Goal: Communication & Community: Answer question/provide support

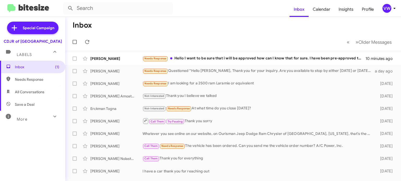
click at [251, 39] on mat-toolbar-row "« Previous » Next Older Messages" at bounding box center [232, 42] width 335 height 17
click at [162, 59] on span "Needs Response" at bounding box center [155, 58] width 22 height 3
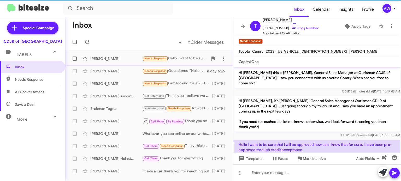
scroll to position [8, 0]
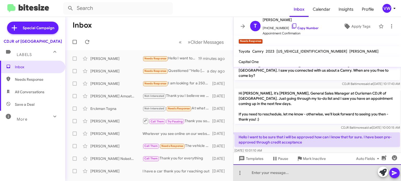
click at [264, 176] on div at bounding box center [316, 173] width 167 height 17
click at [344, 175] on div "Good morning, Mrs Snowden" at bounding box center [316, 173] width 167 height 17
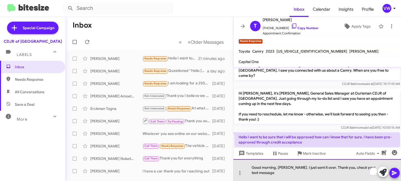
click at [269, 173] on div "Good morning, Mrs Snowden. I just sent it over. Thank you, check your text mess…" at bounding box center [316, 170] width 167 height 22
click at [273, 174] on div "Good morning, Mrs Snowden. I just sent it over. Thank you, check your text mess…" at bounding box center [316, 170] width 167 height 22
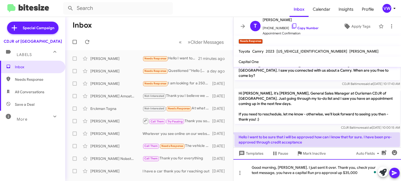
click at [349, 172] on div "Good morning, Mrs Snowden. I just sent it over. Thank you, check your text mess…" at bounding box center [316, 170] width 167 height 22
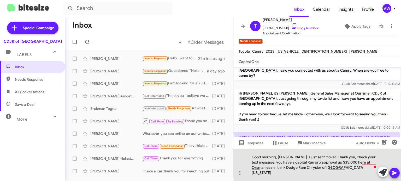
click at [376, 168] on div "Good morning, Mrs Snowden. I just sent it over. Thank you, check your text mess…" at bounding box center [316, 165] width 167 height 32
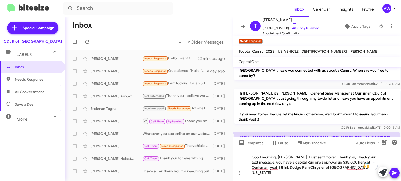
click at [289, 174] on div "Good morning, Mrs Snowden. I just sent it over. Thank you, check your text mess…" at bounding box center [316, 165] width 167 height 32
click at [359, 171] on div "Good morning, Mrs Snowden. I just sent it over. Thank you, check your text mess…" at bounding box center [316, 165] width 167 height 32
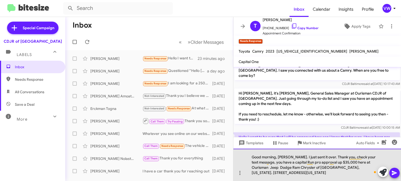
click at [258, 173] on div "Good morning, Mrs Snowden. I just sent it over. Thank you, check your text mess…" at bounding box center [316, 165] width 167 height 32
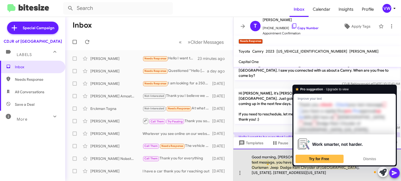
click at [313, 161] on div "Good morning, Mrs Snowden. I just sent it over. Thank you, check your text mess…" at bounding box center [316, 165] width 167 height 32
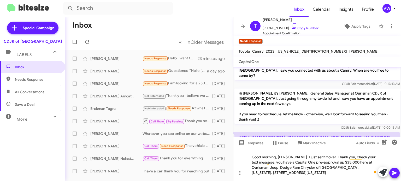
click at [336, 162] on div "Good morning, Mrs Snowden. I just sent it over. Thank you, check your text mess…" at bounding box center [316, 165] width 167 height 32
click at [393, 174] on icon at bounding box center [393, 173] width 5 height 4
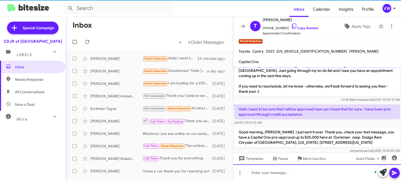
scroll to position [37, 0]
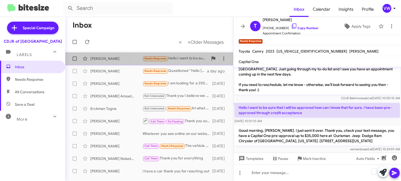
click at [154, 59] on span "Needs Response" at bounding box center [155, 58] width 22 height 3
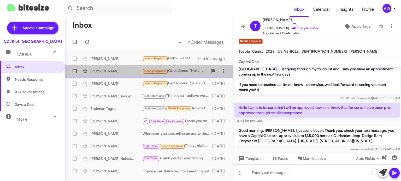
click at [158, 71] on span "Needs Response" at bounding box center [155, 70] width 22 height 3
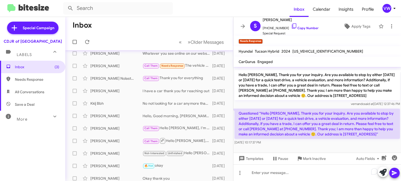
scroll to position [47, 0]
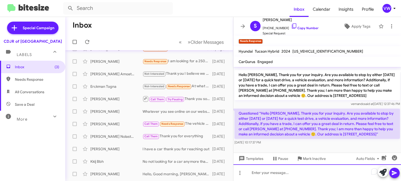
click at [251, 174] on div "To enrich screen reader interactions, please activate Accessibility in Grammarl…" at bounding box center [316, 173] width 167 height 17
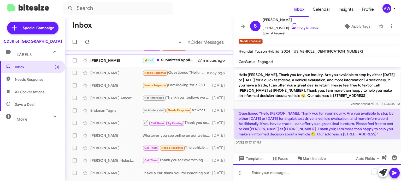
scroll to position [0, 0]
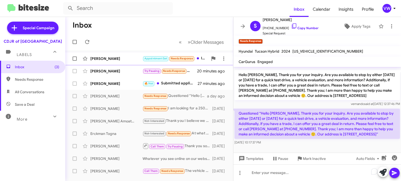
click at [176, 60] on span "Needs Response" at bounding box center [182, 58] width 22 height 3
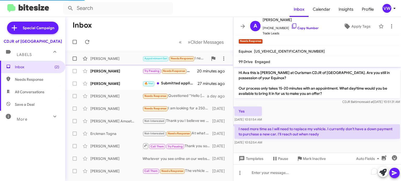
scroll to position [53, 0]
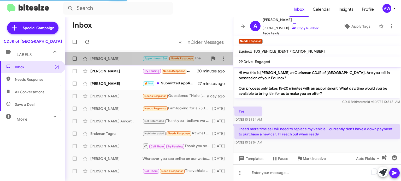
click at [177, 60] on span "Needs Response" at bounding box center [182, 58] width 22 height 3
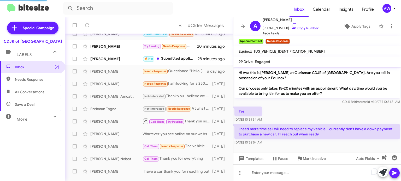
scroll to position [50, 0]
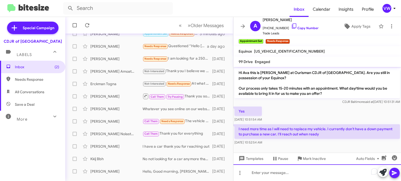
click at [303, 174] on div "To enrich screen reader interactions, please activate Accessibility in Grammarl…" at bounding box center [316, 173] width 167 height 17
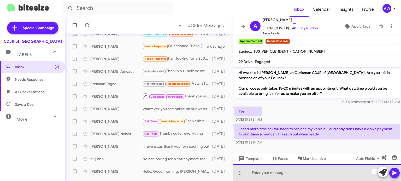
drag, startPoint x: 292, startPoint y: 176, endPoint x: 284, endPoint y: 171, distance: 9.3
click at [284, 174] on div "To enrich screen reader interactions, please activate Accessibility in Grammarl…" at bounding box center [316, 173] width 167 height 17
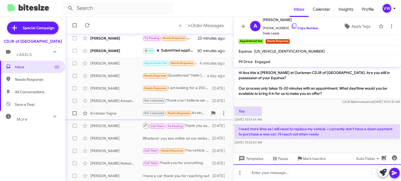
scroll to position [23, 0]
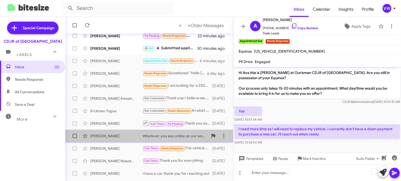
click at [153, 138] on div "Michael Bradford Whatever you see online on our website, on Ourisman Jeep Dodge…" at bounding box center [148, 136] width 159 height 10
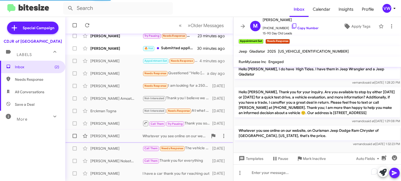
scroll to position [150, 0]
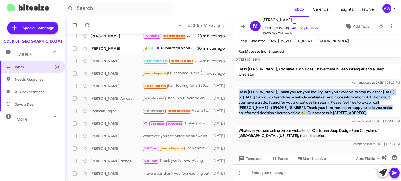
drag, startPoint x: 238, startPoint y: 86, endPoint x: 311, endPoint y: 113, distance: 77.7
click at [311, 113] on div "Hello Michael, Thank you for your inquiry. Are you available to stop by either …" at bounding box center [316, 105] width 165 height 37
copy p "Hello Michael, Thank you for your inquiry. Are you available to stop by either …"
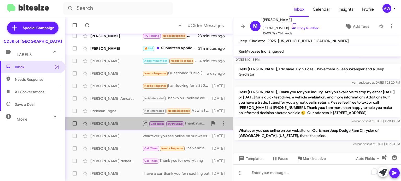
click at [122, 126] on div "[PERSON_NAME] Call Them Try Pausing Thank you sorry [DATE]" at bounding box center [148, 123] width 159 height 10
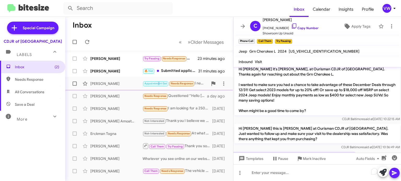
click at [156, 83] on span "Appointment Set" at bounding box center [155, 83] width 23 height 3
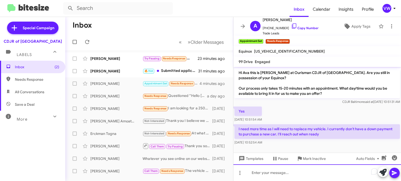
click at [251, 178] on div "To enrich screen reader interactions, please activate Accessibility in Grammarl…" at bounding box center [316, 173] width 167 height 17
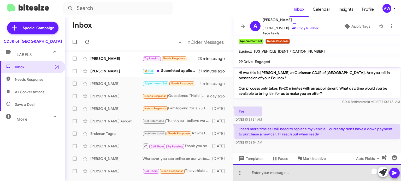
scroll to position [95, 0]
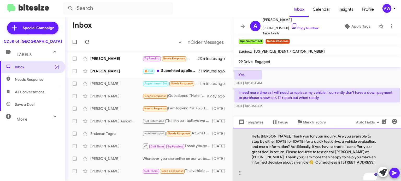
click at [275, 131] on div "Hello Michael, Thank you for your inquiry. Are you available to stop by either …" at bounding box center [316, 154] width 167 height 53
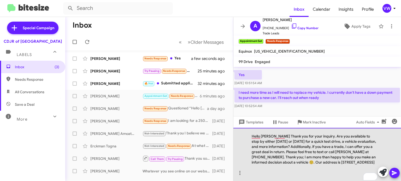
click at [279, 165] on div "To enrich screen reader interactions, please activate Accessibility in Grammarl…" at bounding box center [314, 167] width 126 height 5
drag, startPoint x: 276, startPoint y: 163, endPoint x: 272, endPoint y: 159, distance: 5.0
click at [276, 163] on div "Hello Mr.Harr Thank you for your inquiry. Are you available to stop by either t…" at bounding box center [316, 154] width 167 height 53
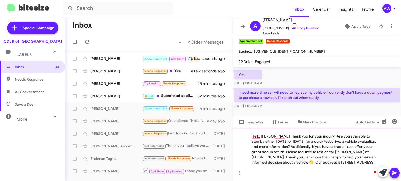
scroll to position [90, 0]
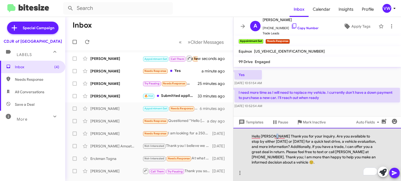
click at [274, 136] on div "Hello Mr.Harr Thank you for your inquiry. Are you available to stop by either t…" at bounding box center [316, 154] width 167 height 53
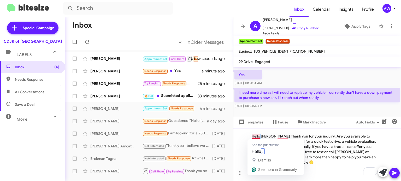
click at [260, 136] on div "Hello Mr.Harris Thank you for your inquiry. Are you available to stop by either…" at bounding box center [316, 154] width 167 height 53
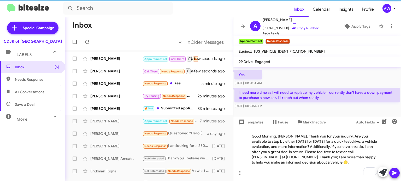
click at [395, 171] on icon at bounding box center [394, 173] width 6 height 6
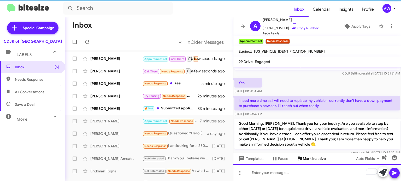
scroll to position [94, 0]
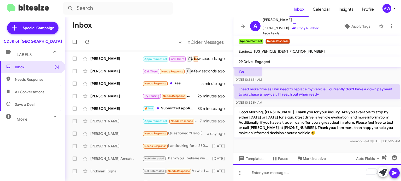
click at [286, 174] on div "To enrich screen reader interactions, please activate Accessibility in Grammarl…" at bounding box center [316, 173] width 167 height 17
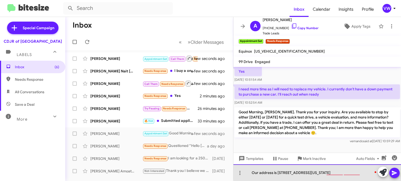
click at [325, 173] on div "Our address is 124 North Point Willowbrook Baltimore Maryland 21224" at bounding box center [316, 173] width 167 height 17
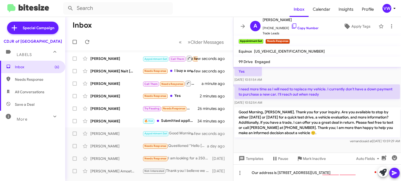
click at [329, 149] on div at bounding box center [316, 149] width 167 height 8
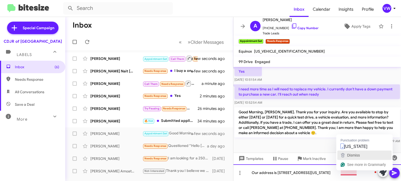
click at [346, 152] on button "Dismiss" at bounding box center [364, 155] width 54 height 9
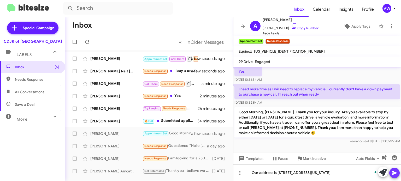
click at [388, 171] on div at bounding box center [388, 172] width 22 height 11
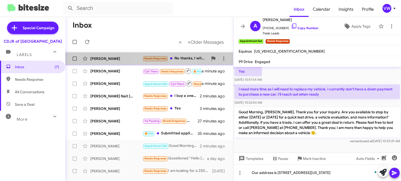
click at [163, 58] on span "Needs Response" at bounding box center [155, 58] width 22 height 3
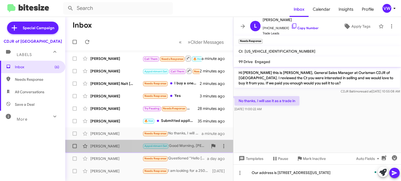
click at [157, 146] on span "Appointment Set" at bounding box center [155, 145] width 23 height 3
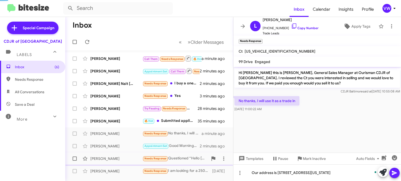
scroll to position [94, 0]
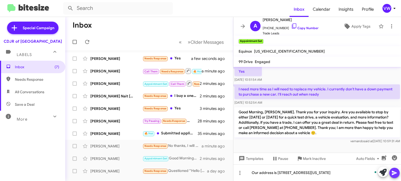
click at [395, 173] on icon at bounding box center [393, 173] width 5 height 4
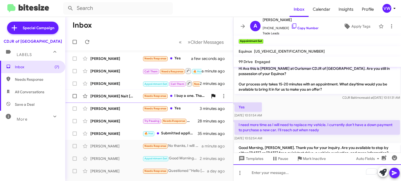
scroll to position [55, 0]
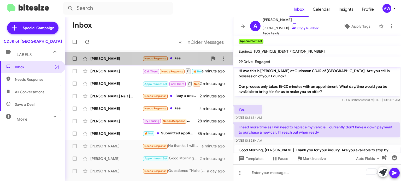
click at [162, 59] on span "Needs Response" at bounding box center [155, 58] width 22 height 3
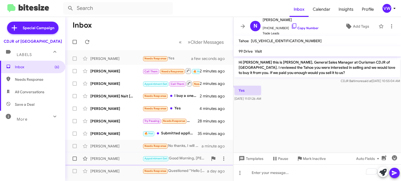
click at [115, 158] on div "[PERSON_NAME]" at bounding box center [116, 158] width 52 height 5
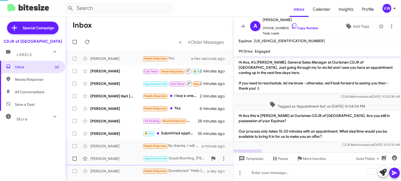
scroll to position [102, 0]
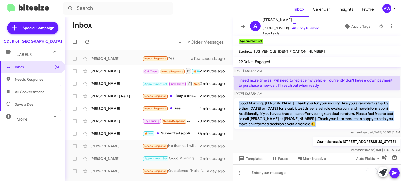
drag, startPoint x: 238, startPoint y: 105, endPoint x: 276, endPoint y: 128, distance: 44.9
click at [276, 128] on p "Good Morning, [PERSON_NAME]. Thank you for your inquiry. Are you available to s…" at bounding box center [316, 114] width 165 height 30
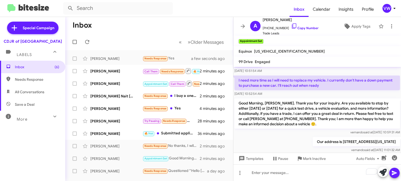
click at [260, 140] on div "Our address is 124 North Point Boulevard, Baltimore Maryland 21224 vernando sai…" at bounding box center [316, 145] width 167 height 18
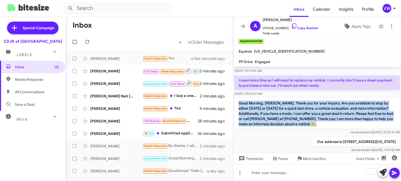
drag, startPoint x: 238, startPoint y: 104, endPoint x: 340, endPoint y: 128, distance: 104.3
click at [340, 128] on p "Good Morning, [PERSON_NAME]. Thank you for your inquiry. Are you available to s…" at bounding box center [316, 114] width 165 height 30
copy p "Good Morning, [PERSON_NAME]. Thank you for your inquiry. Are you available to s…"
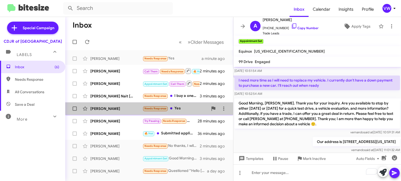
click at [134, 110] on div "[PERSON_NAME]" at bounding box center [116, 108] width 52 height 5
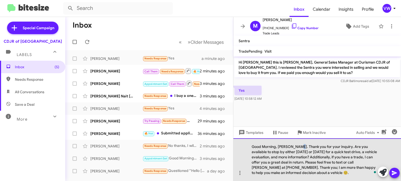
click at [295, 147] on div "Good Morning, [PERSON_NAME]. Thank you for your inquiry. Are you available to s…" at bounding box center [316, 159] width 167 height 43
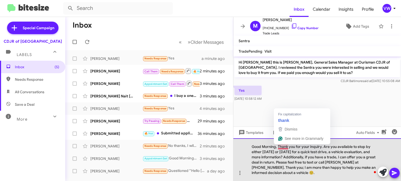
click at [277, 147] on div "Good Morning, Thank you for your inquiry. Are you available to stop by either t…" at bounding box center [316, 159] width 167 height 43
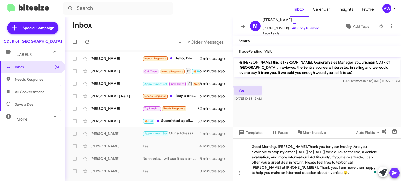
click at [397, 173] on icon at bounding box center [394, 173] width 6 height 6
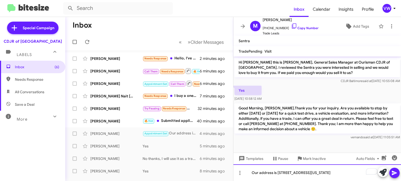
click at [362, 175] on div "Our address is 124 North Point Boulevard, Baltimore Maryland" at bounding box center [316, 173] width 167 height 17
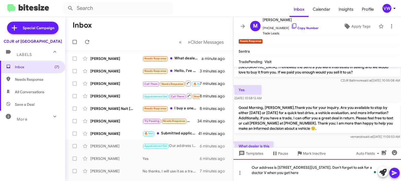
click at [304, 172] on div "Our address is 124 North Point Boulevard, Baltimore Maryland 21224. Don't forge…" at bounding box center [316, 170] width 167 height 22
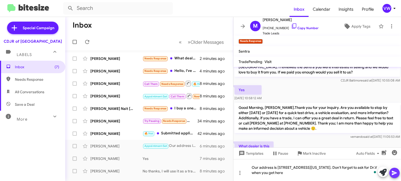
click at [396, 172] on icon at bounding box center [394, 173] width 6 height 6
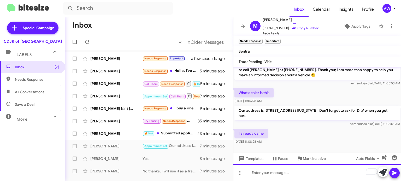
scroll to position [65, 0]
click at [289, 177] on div "To enrich screen reader interactions, please activate Accessibility in Grammarl…" at bounding box center [316, 173] width 167 height 17
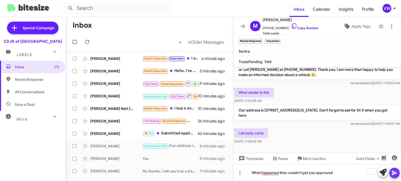
click at [395, 173] on icon at bounding box center [393, 173] width 5 height 4
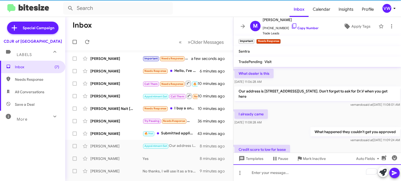
scroll to position [103, 0]
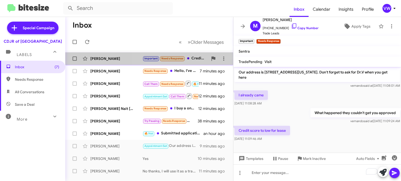
click at [171, 58] on span "Needs Response" at bounding box center [172, 58] width 22 height 3
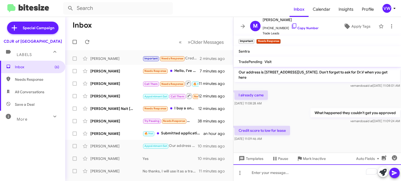
click at [270, 173] on div "To enrich screen reader interactions, please activate Accessibility in Grammarl…" at bounding box center [316, 173] width 167 height 17
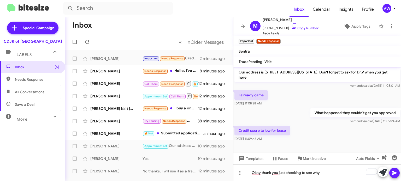
click at [395, 172] on icon at bounding box center [394, 173] width 6 height 6
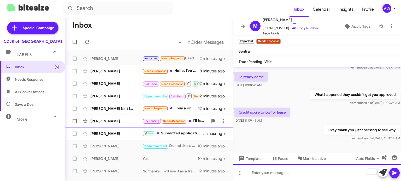
scroll to position [122, 0]
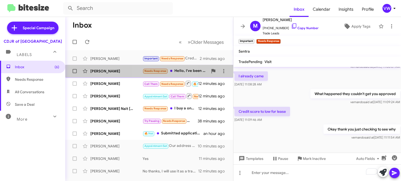
click at [161, 70] on span "Needs Response" at bounding box center [155, 70] width 22 height 3
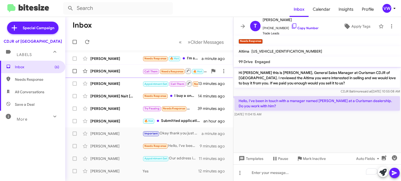
click at [176, 69] on small "Needs Response" at bounding box center [172, 71] width 25 height 5
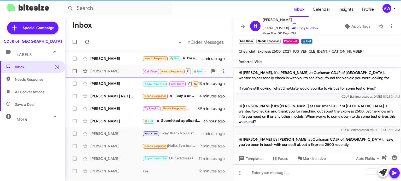
scroll to position [595, 0]
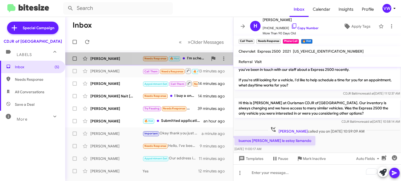
click at [153, 59] on span "Needs Response" at bounding box center [155, 58] width 22 height 3
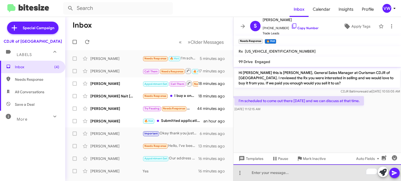
click at [292, 176] on div "To enrich screen reader interactions, please activate Accessibility in Grammarl…" at bounding box center [316, 173] width 167 height 17
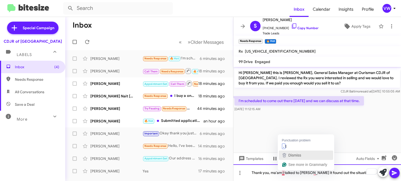
click at [288, 151] on button "Dismiss" at bounding box center [306, 155] width 54 height 9
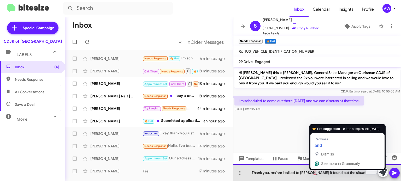
click at [315, 173] on div "Thank you, ma'am I talked to Johnny it found out the situation" at bounding box center [316, 173] width 167 height 17
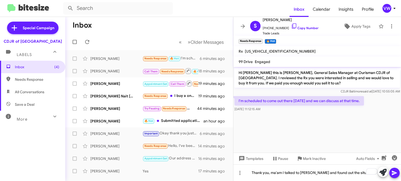
click at [392, 172] on icon at bounding box center [393, 173] width 5 height 4
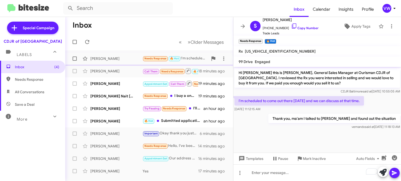
click at [165, 63] on div "Susan Carr Needs Response 🔥 Hot I'm scheduled to come out there today and we ca…" at bounding box center [148, 58] width 159 height 10
click at [165, 60] on span "Needs Response" at bounding box center [155, 58] width 22 height 3
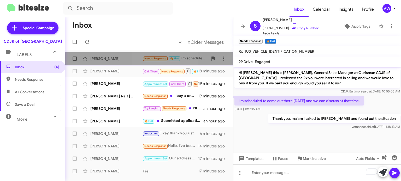
click at [164, 60] on span "Needs Response" at bounding box center [155, 58] width 22 height 3
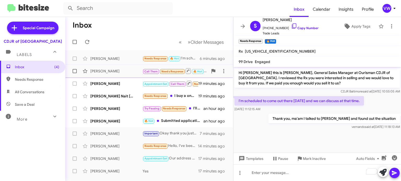
click at [171, 74] on div "[PERSON_NAME] Call Them Needs Response 🔥 Hot buenos [PERSON_NAME] le estoy llam…" at bounding box center [148, 71] width 159 height 10
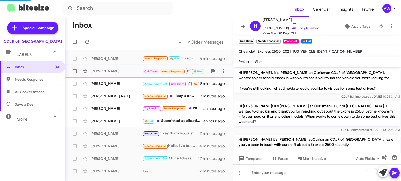
scroll to position [595, 0]
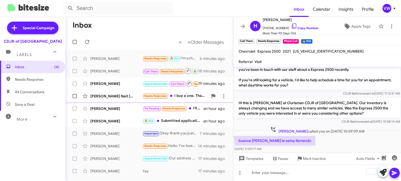
click at [154, 97] on span "Needs Response" at bounding box center [155, 95] width 22 height 3
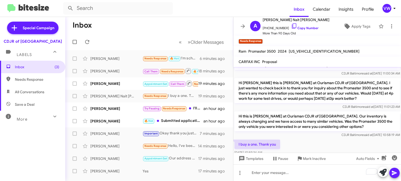
scroll to position [633, 0]
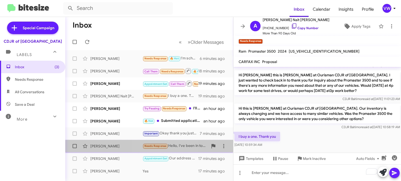
click at [150, 146] on span "Needs Response" at bounding box center [155, 145] width 22 height 3
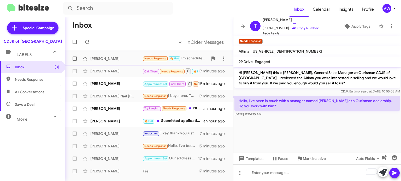
click at [158, 58] on span "Needs Response" at bounding box center [155, 58] width 22 height 3
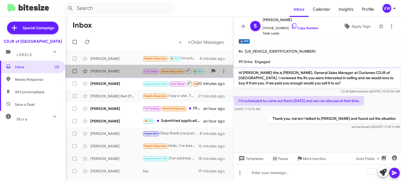
click at [174, 72] on span "Needs Response" at bounding box center [172, 71] width 22 height 3
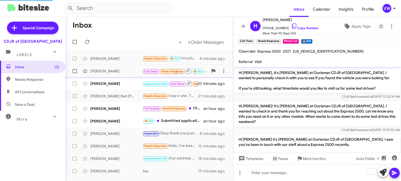
scroll to position [595, 0]
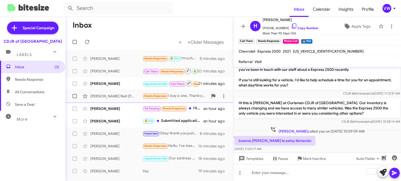
click at [157, 96] on span "Needs Response" at bounding box center [155, 95] width 22 height 3
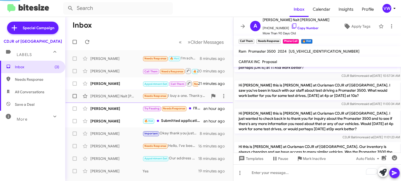
scroll to position [634, 0]
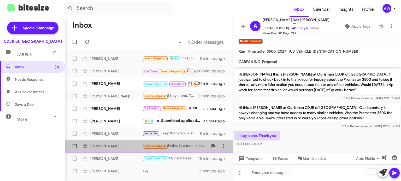
click at [160, 142] on div "[PERSON_NAME] Needs Response Hello, I've been in touch with a manager named [PE…" at bounding box center [148, 146] width 159 height 10
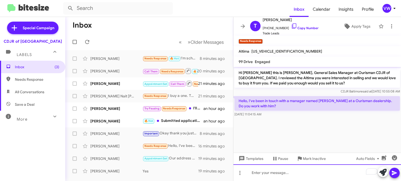
click at [265, 170] on div "To enrich screen reader interactions, please activate Accessibility in Grammarl…" at bounding box center [316, 173] width 167 height 17
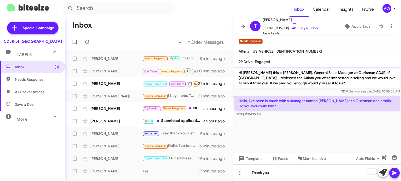
drag, startPoint x: 395, startPoint y: 172, endPoint x: 394, endPoint y: 169, distance: 2.7
click at [394, 170] on icon at bounding box center [394, 173] width 6 height 6
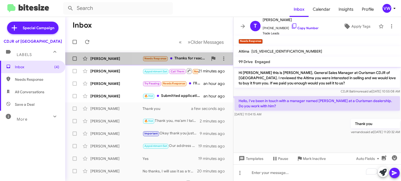
click at [154, 58] on span "Needs Response" at bounding box center [155, 58] width 22 height 3
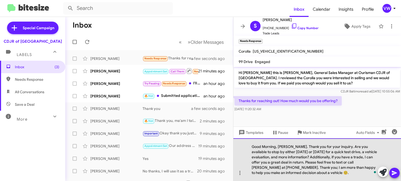
click at [294, 146] on div "Good Morning, [PERSON_NAME]. Thank you for your inquiry. Are you available to s…" at bounding box center [316, 159] width 167 height 43
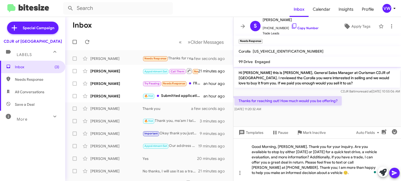
click at [392, 176] on icon at bounding box center [394, 173] width 6 height 6
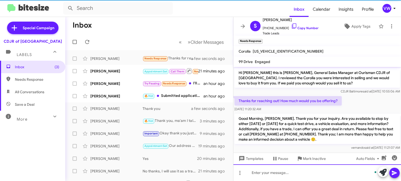
scroll to position [2, 0]
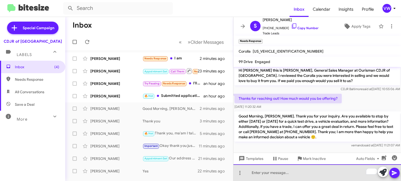
click at [273, 174] on div "To enrich screen reader interactions, please activate Accessibility in Grammarl…" at bounding box center [316, 173] width 167 height 17
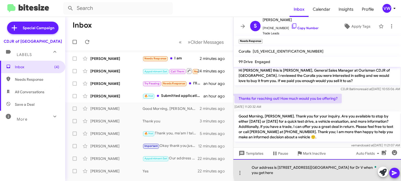
click at [338, 173] on div "Our address is [STREET_ADDRESS][GEOGRAPHIC_DATA] for Dr V when you get here" at bounding box center [316, 170] width 167 height 22
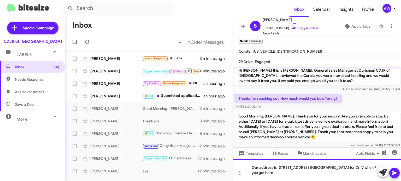
click at [322, 173] on div "Our address is [STREET_ADDRESS][GEOGRAPHIC_DATA] for Dr. V when you get here" at bounding box center [316, 170] width 167 height 22
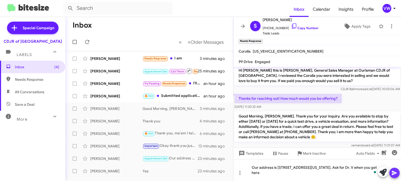
click at [395, 172] on icon at bounding box center [394, 173] width 6 height 6
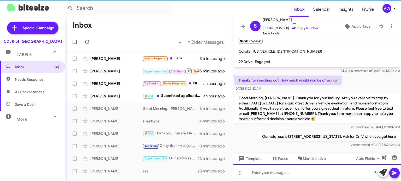
scroll to position [27, 0]
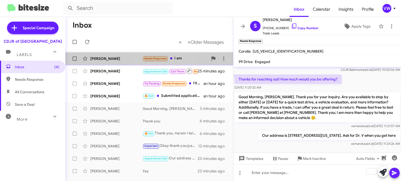
click at [163, 64] on span "[PERSON_NAME] Needs Response I am 3 minutes ago" at bounding box center [149, 58] width 168 height 13
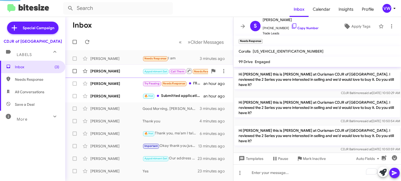
scroll to position [75, 0]
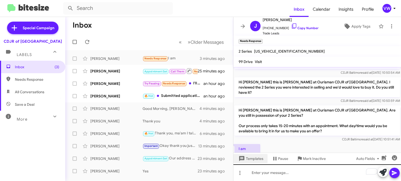
drag, startPoint x: 259, startPoint y: 160, endPoint x: 340, endPoint y: 172, distance: 81.7
click at [340, 172] on div "Hi [PERSON_NAME] this is [PERSON_NAME], General Sales Manager at Ourisman CDJR …" at bounding box center [316, 124] width 167 height 114
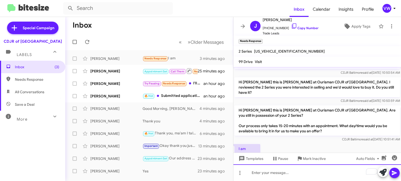
click at [289, 174] on div "To enrich screen reader interactions, please activate Accessibility in Grammarl…" at bounding box center [316, 173] width 167 height 17
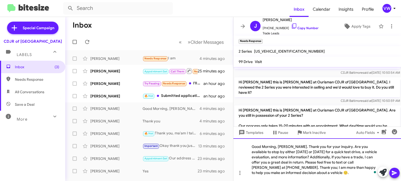
click at [294, 147] on div "Good Morning, [PERSON_NAME]. Thank you for your inquiry. Are you available to s…" at bounding box center [316, 159] width 167 height 43
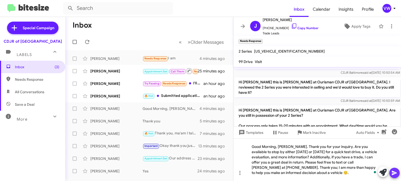
click at [396, 174] on icon at bounding box center [394, 173] width 6 height 6
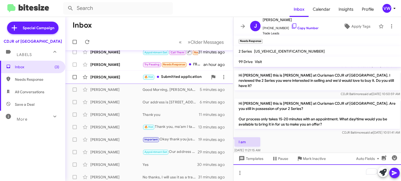
scroll to position [0, 0]
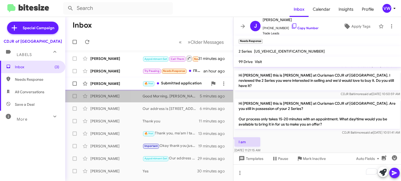
drag, startPoint x: 173, startPoint y: 92, endPoint x: 166, endPoint y: 81, distance: 13.1
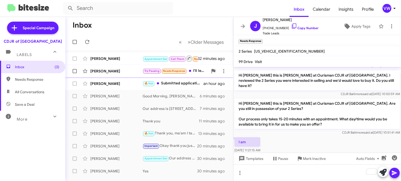
click at [180, 72] on span "Needs Response" at bounding box center [174, 70] width 22 height 3
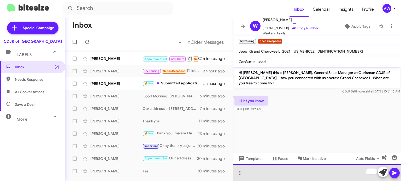
click at [270, 176] on div "To enrich screen reader interactions, please activate Accessibility in Grammarl…" at bounding box center [316, 173] width 167 height 17
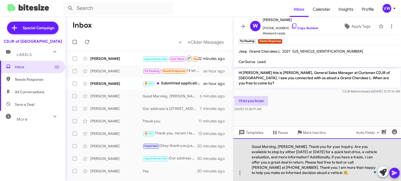
click at [294, 147] on div "Good Morning, [PERSON_NAME]. Thank you for your inquiry. Are you available to s…" at bounding box center [316, 159] width 167 height 43
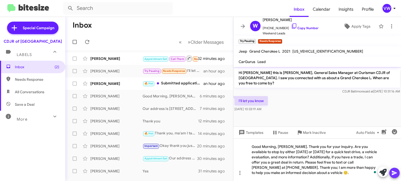
click at [394, 174] on icon at bounding box center [393, 173] width 5 height 4
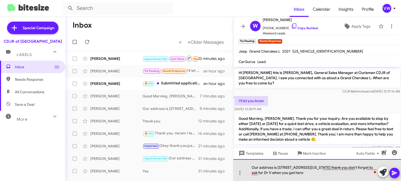
click at [300, 173] on div "Our address is [STREET_ADDRESS][US_STATE] thank you don't forget to ask for Dr …" at bounding box center [316, 170] width 167 height 22
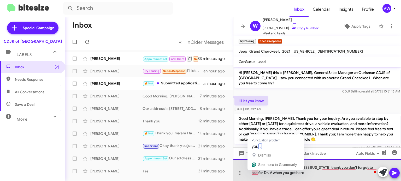
click at [253, 174] on div "Our address is [STREET_ADDRESS][US_STATE] thank you don't forget to ask for Dr.…" at bounding box center [316, 170] width 167 height 22
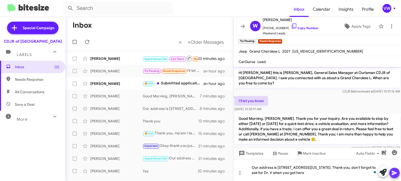
click at [396, 172] on icon at bounding box center [394, 173] width 6 height 6
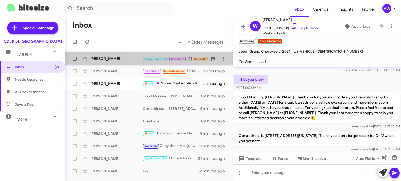
click at [197, 58] on span "Needs Response" at bounding box center [205, 58] width 22 height 3
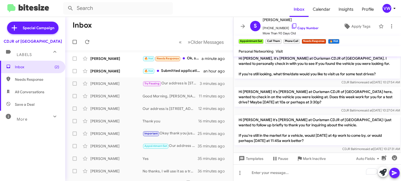
scroll to position [62, 0]
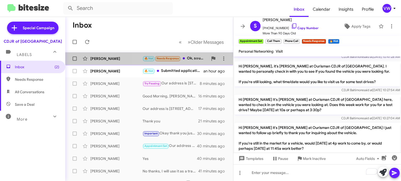
click at [169, 60] on span "Needs Response" at bounding box center [167, 58] width 22 height 3
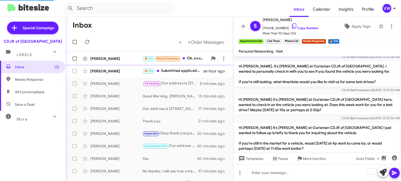
scroll to position [1, 0]
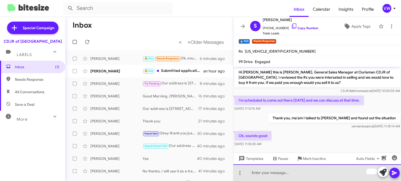
click at [272, 176] on div "To enrich screen reader interactions, please activate Accessibility in Grammarl…" at bounding box center [316, 173] width 167 height 17
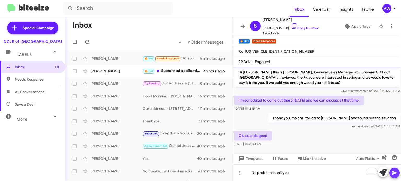
click at [396, 175] on icon at bounding box center [394, 173] width 6 height 6
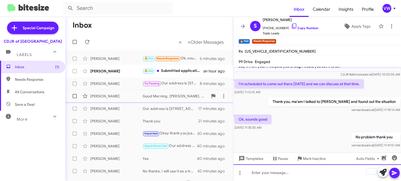
scroll to position [14, 0]
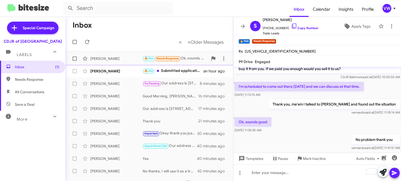
click at [165, 59] on span "Needs Response" at bounding box center [167, 58] width 22 height 3
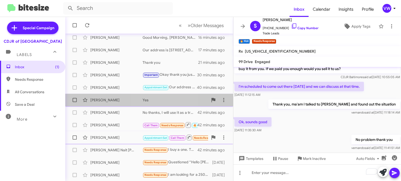
scroll to position [110, 0]
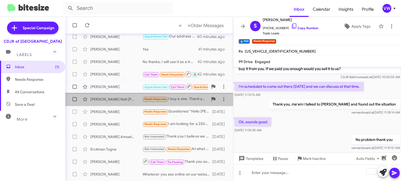
click at [158, 99] on span "Needs Response" at bounding box center [155, 99] width 22 height 3
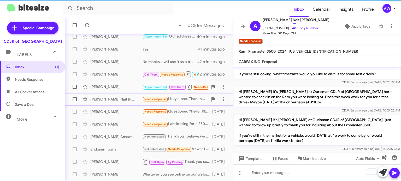
scroll to position [634, 0]
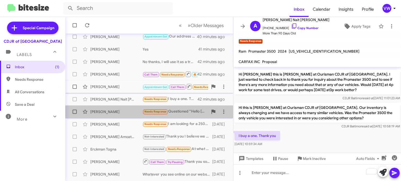
click at [163, 112] on span "Needs Response" at bounding box center [155, 111] width 22 height 3
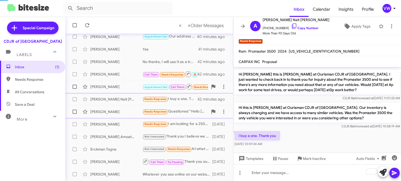
scroll to position [98, 0]
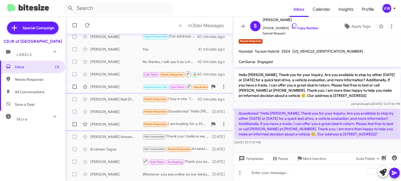
click at [155, 125] on span "Needs Response" at bounding box center [155, 124] width 22 height 3
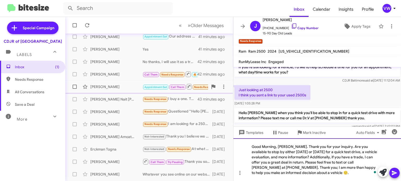
click at [294, 147] on div "Good Morning, [PERSON_NAME]. Thank you for your inquiry. Are you available to s…" at bounding box center [316, 159] width 167 height 43
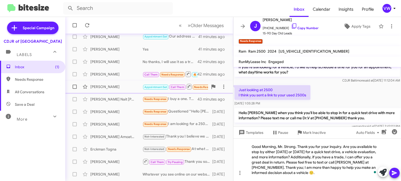
click at [393, 173] on icon at bounding box center [394, 173] width 6 height 6
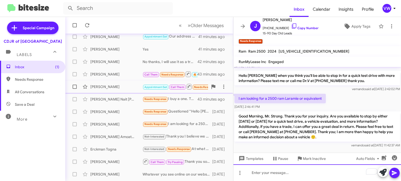
scroll to position [475, 0]
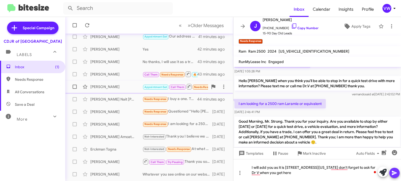
click at [393, 172] on icon at bounding box center [393, 173] width 5 height 4
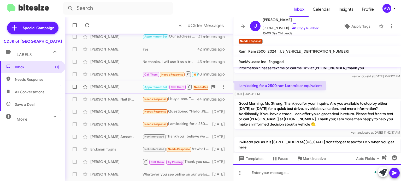
scroll to position [507, 0]
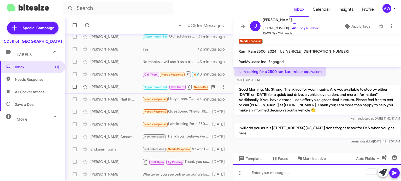
click at [274, 174] on div "To enrich screen reader interactions, please activate Accessibility in Grammarl…" at bounding box center [316, 173] width 167 height 17
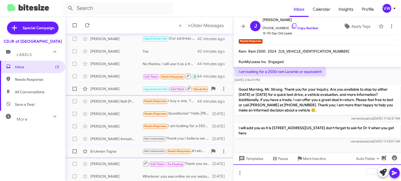
scroll to position [121, 0]
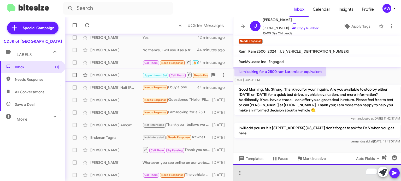
click at [265, 177] on div "To enrich screen reader interactions, please activate Accessibility in Grammarl…" at bounding box center [316, 173] width 167 height 17
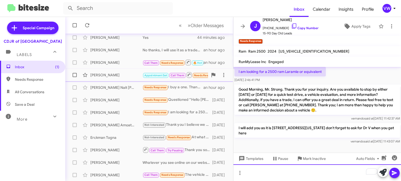
click at [283, 178] on div "To enrich screen reader interactions, please activate Accessibility in Grammarl…" at bounding box center [316, 173] width 167 height 17
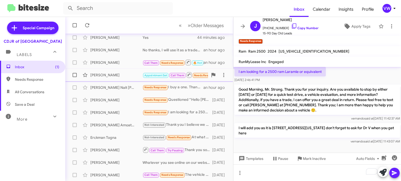
drag, startPoint x: 296, startPoint y: 150, endPoint x: 292, endPoint y: 147, distance: 5.6
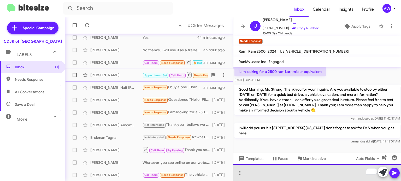
click at [293, 174] on div "To enrich screen reader interactions, please activate Accessibility in Grammarl…" at bounding box center [316, 173] width 167 height 17
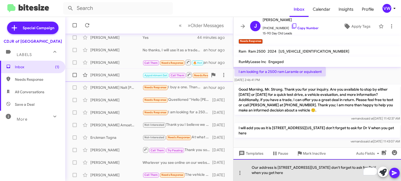
click at [289, 176] on div "Our address is [STREET_ADDRESS][US_STATE] don't forget to ask for Dr V when you…" at bounding box center [316, 170] width 167 height 22
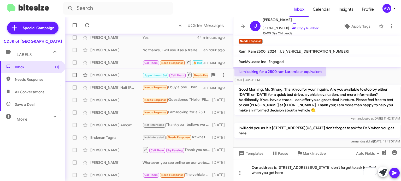
click at [393, 176] on icon at bounding box center [394, 173] width 6 height 6
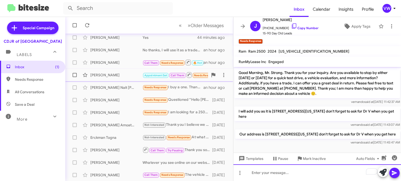
scroll to position [523, 0]
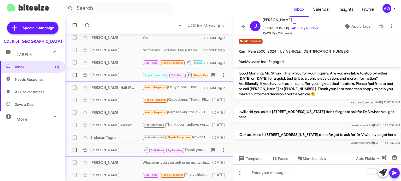
click at [172, 147] on div "[PERSON_NAME] Call Them Try Pausing Thank you sorry [DATE]" at bounding box center [148, 150] width 159 height 10
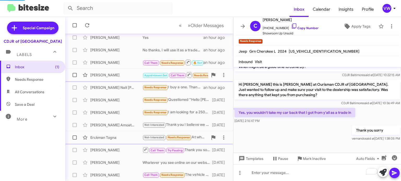
click at [174, 138] on span "Needs Response" at bounding box center [179, 137] width 22 height 3
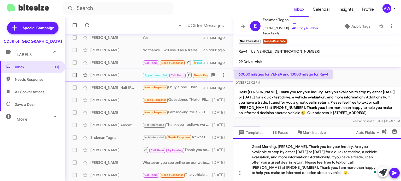
scroll to position [91, 0]
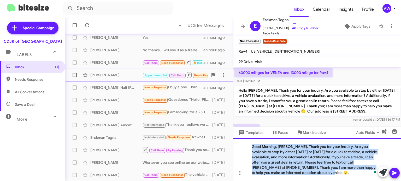
drag, startPoint x: 249, startPoint y: 150, endPoint x: 387, endPoint y: 185, distance: 142.6
click at [387, 181] on html "Inbox Calendar Insights Profile vw Special Campaign CDJR of Baltimore Labels In…" at bounding box center [200, 90] width 401 height 181
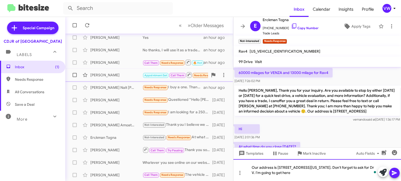
click at [300, 168] on div "Our address is [STREET_ADDRESS][US_STATE]. Don't forget to ask for Dr V. I'm go…" at bounding box center [316, 170] width 167 height 22
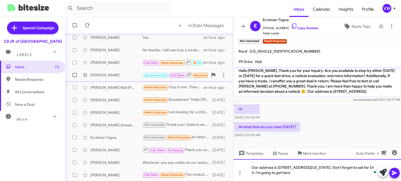
scroll to position [114, 0]
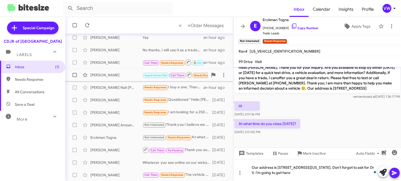
click at [394, 173] on icon at bounding box center [394, 173] width 6 height 6
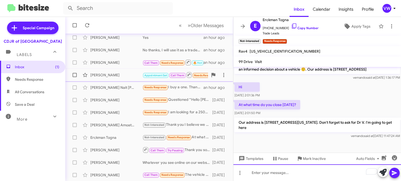
scroll to position [131, 0]
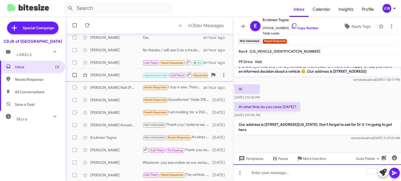
click at [270, 172] on div "To enrich screen reader interactions, please activate Accessibility in Grammarl…" at bounding box center [316, 173] width 167 height 17
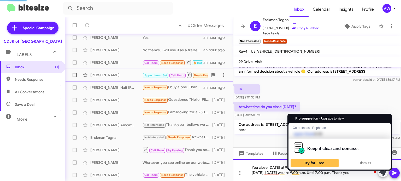
scroll to position [163, 0]
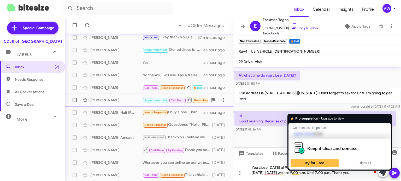
drag, startPoint x: 330, startPoint y: 108, endPoint x: 328, endPoint y: 108, distance: 2.7
click at [330, 108] on div "vernando said at [DATE] 11:47:26 AM" at bounding box center [316, 106] width 165 height 5
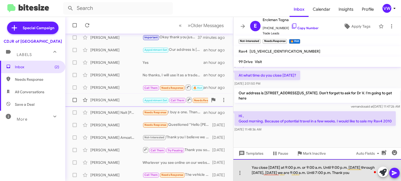
click at [258, 168] on div "You close [DATE] at 9:00 p.m. or 9:00 a.m. Until 9:00 p.m. [DATE] through [DATE…" at bounding box center [316, 170] width 167 height 22
click at [303, 167] on div "We close [DATE] at 9:00 p.m. or 9:00 a.m. Until 9:00 p.m. [DATE] through [DATE]…" at bounding box center [316, 170] width 167 height 22
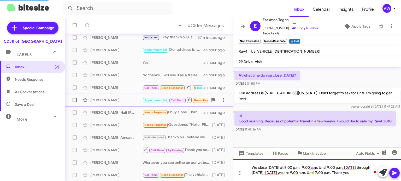
scroll to position [0, 0]
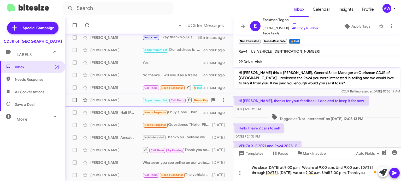
click at [370, 107] on div "Hi [PERSON_NAME], thanks for your feedback. I decided to keep it for now. [DATE…" at bounding box center [316, 104] width 167 height 18
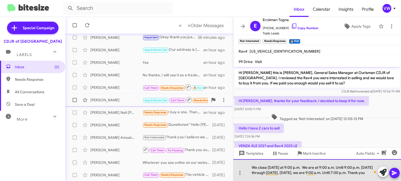
click at [299, 168] on div "We close [DATE] at 9:00 p.m. We are at 9:00 a.m. Until 9:00 p.m. [DATE] through…" at bounding box center [316, 170] width 167 height 22
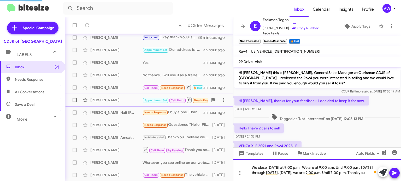
scroll to position [201, 0]
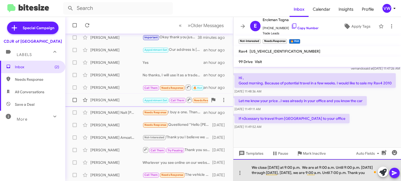
click at [316, 168] on div "We close [DATE] at 9:00 p.m. We are at 9:00 a.m. Until 9:00 p.m. [DATE] through…" at bounding box center [316, 170] width 167 height 22
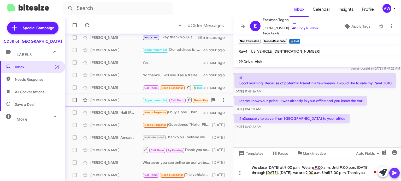
click at [397, 172] on icon at bounding box center [394, 173] width 6 height 6
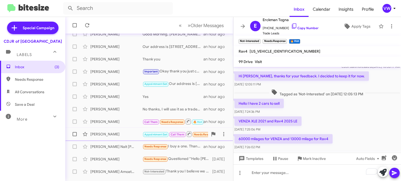
scroll to position [17, 0]
